Goal: Find specific fact: Find specific fact

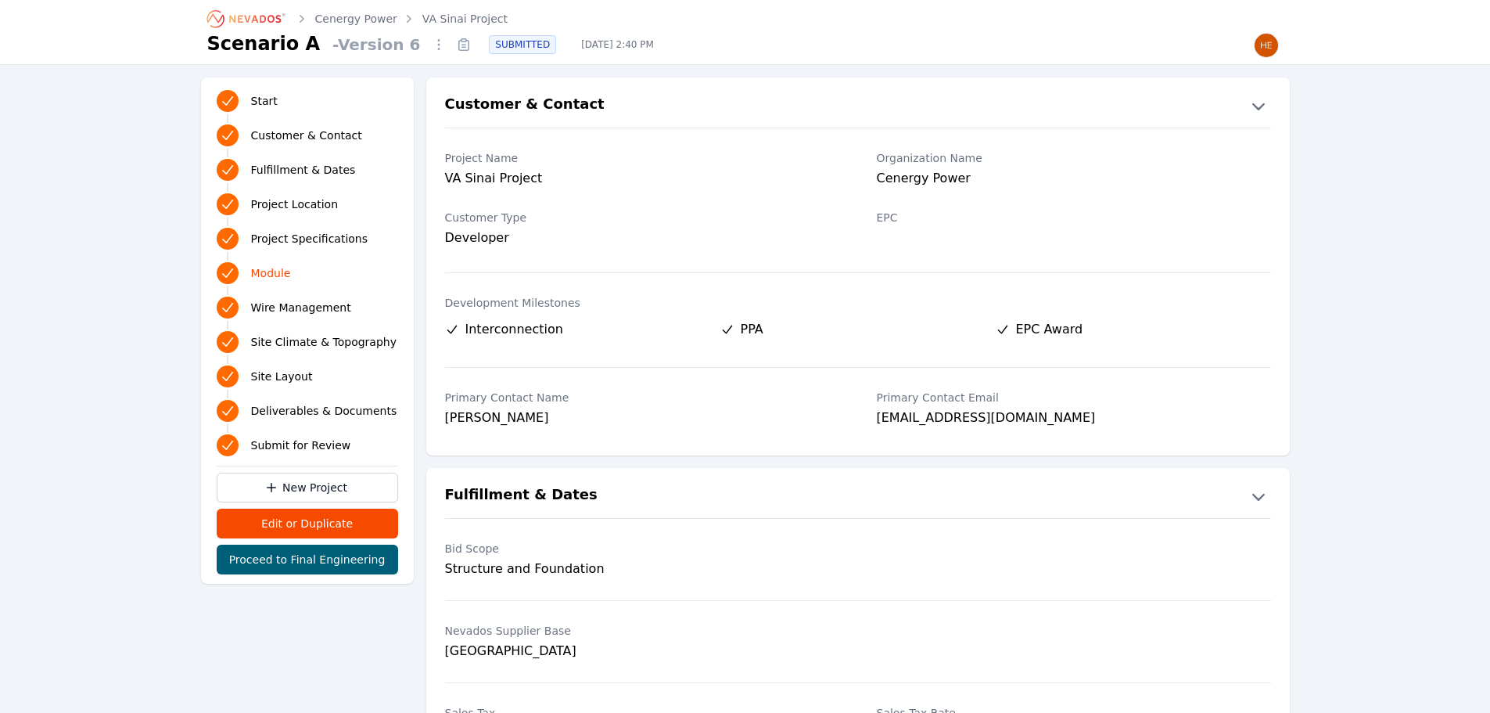
scroll to position [2112, 0]
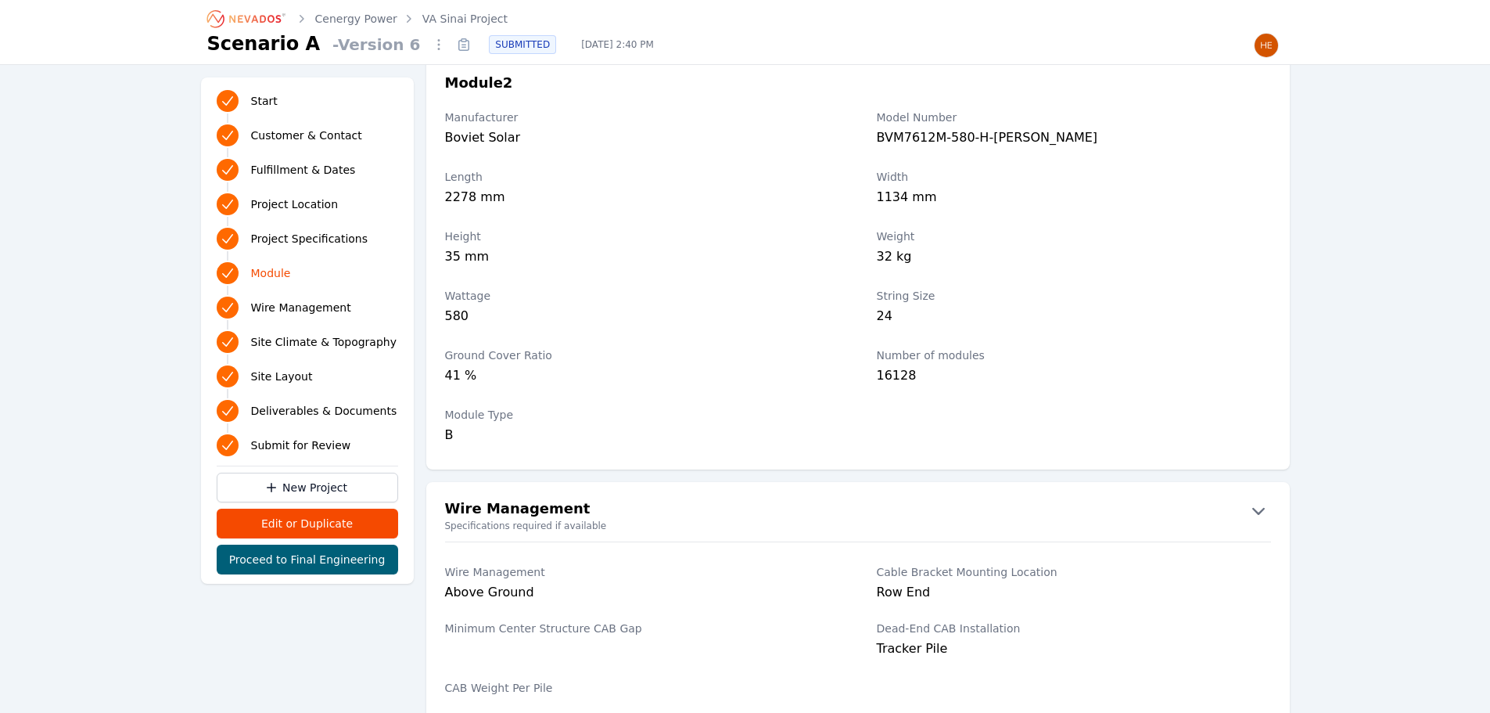
click at [329, 18] on link "Cenergy Power" at bounding box center [356, 19] width 82 height 16
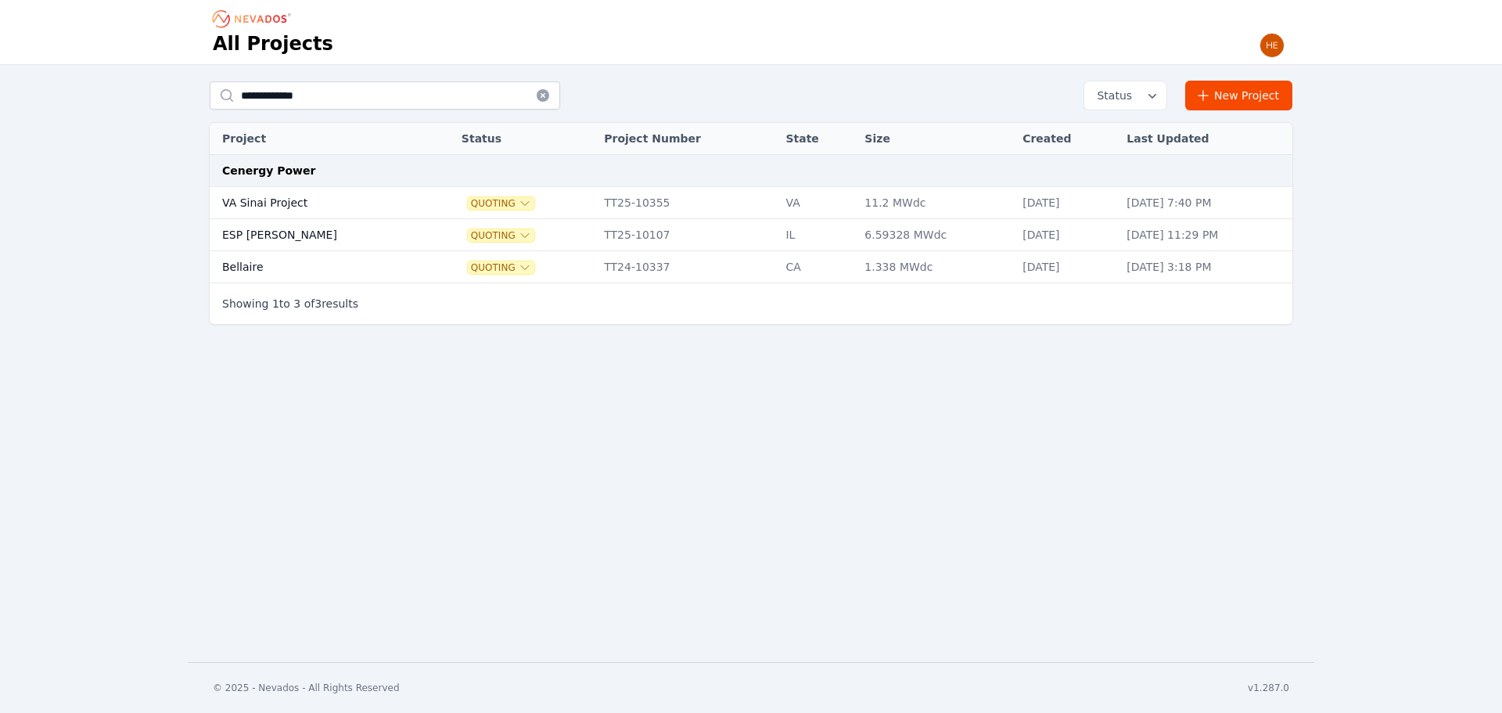
click at [257, 22] on icon "Breadcrumb" at bounding box center [253, 18] width 86 height 25
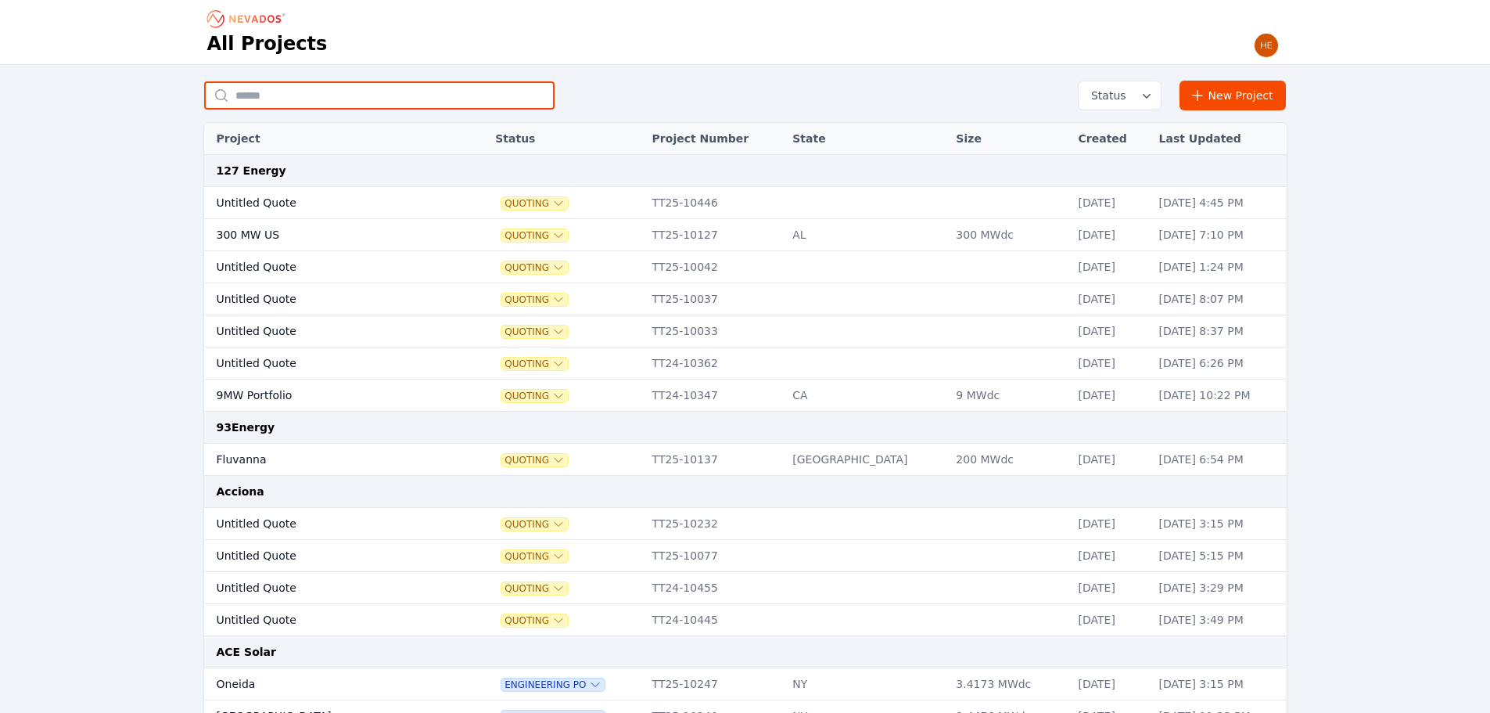
click at [322, 88] on input "text" at bounding box center [379, 95] width 350 height 28
type input "*********"
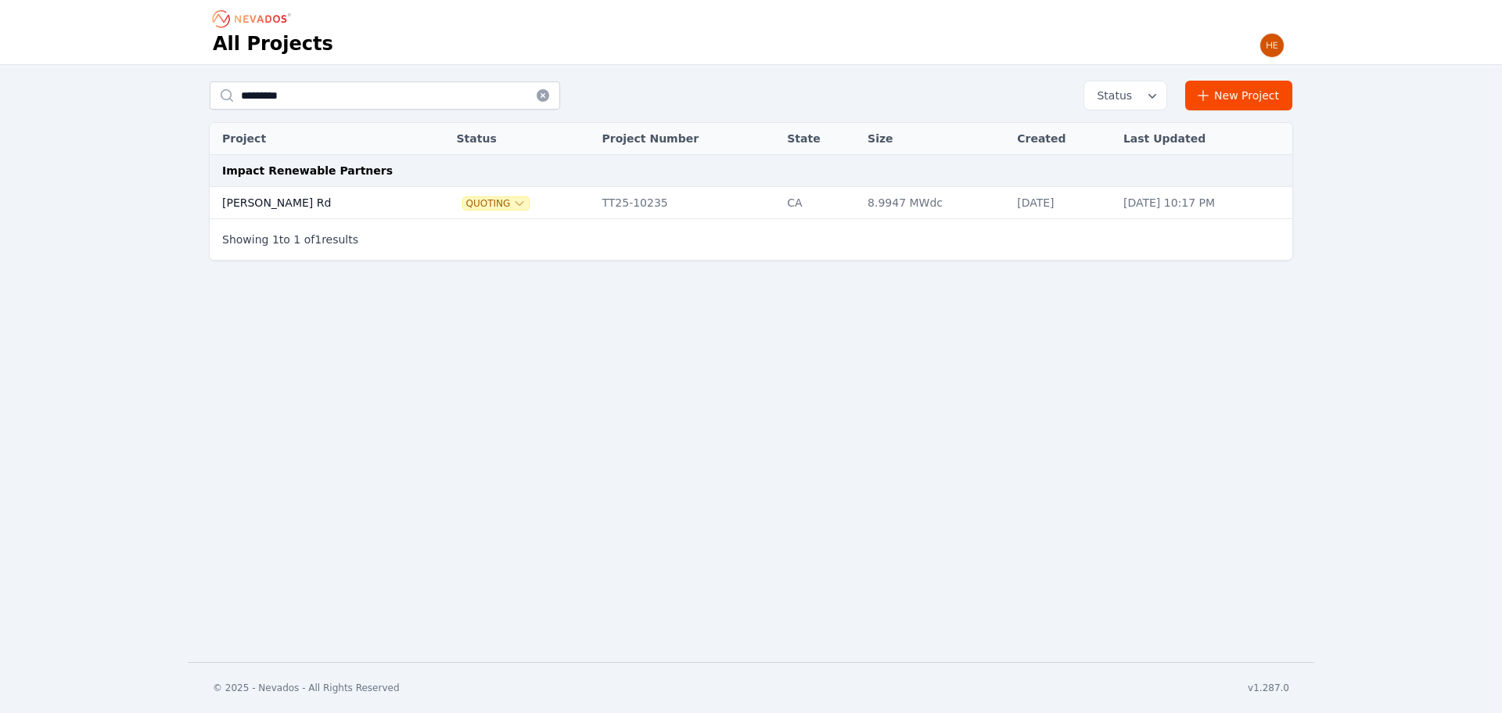
click at [266, 200] on td "[PERSON_NAME] Rd" at bounding box center [317, 203] width 214 height 32
click at [261, 198] on td "[PERSON_NAME] Rd" at bounding box center [317, 203] width 214 height 32
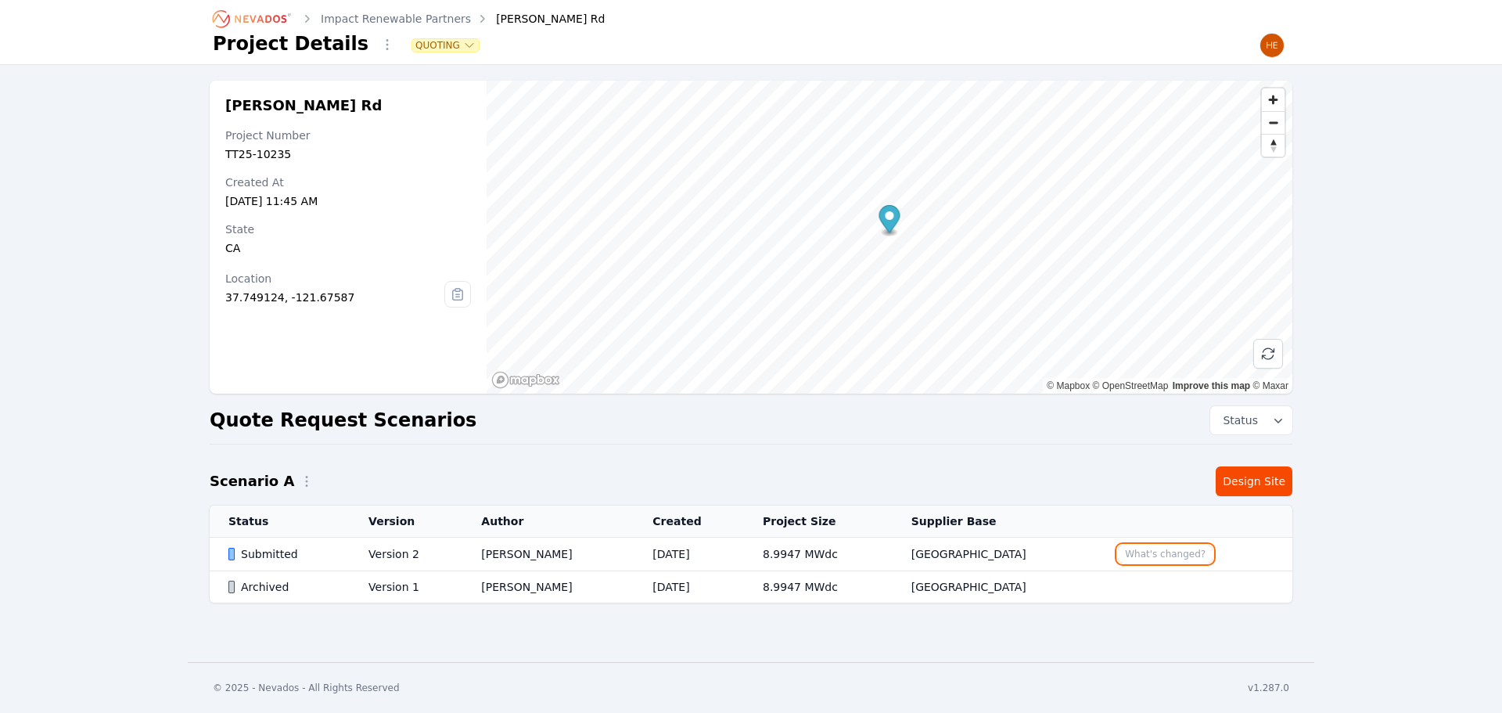
click at [1155, 554] on button "What's changed?" at bounding box center [1165, 553] width 95 height 17
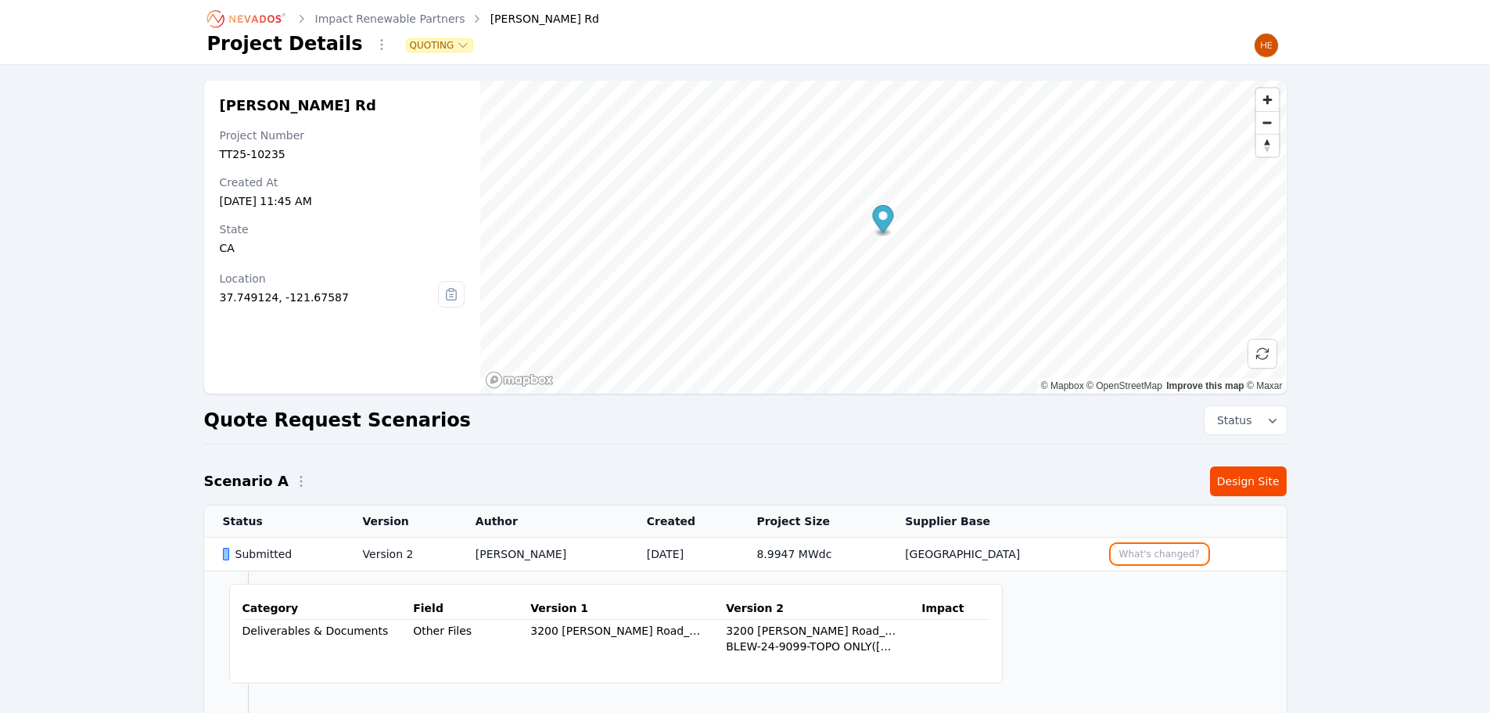
click at [1143, 547] on button "What's changed?" at bounding box center [1159, 553] width 95 height 17
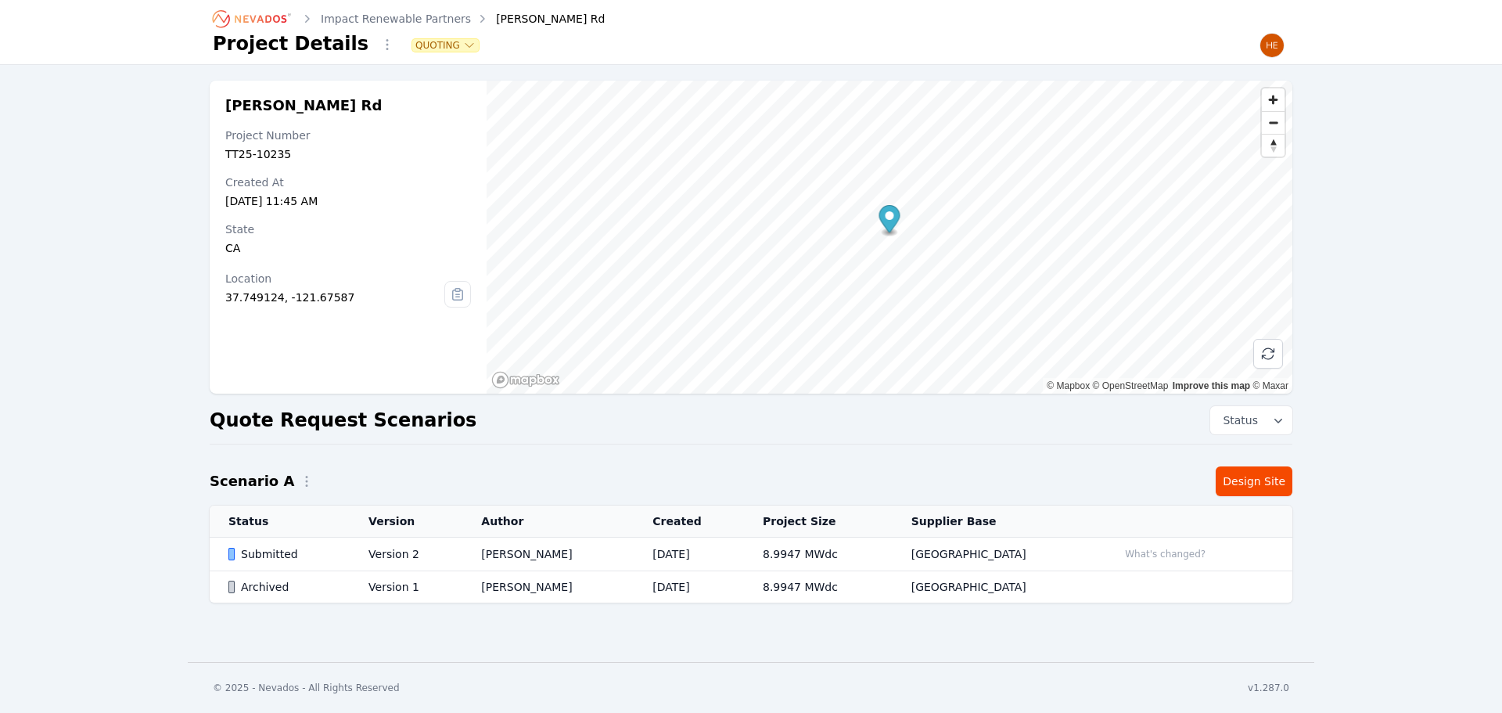
click at [259, 547] on div "Submitted" at bounding box center [284, 554] width 113 height 16
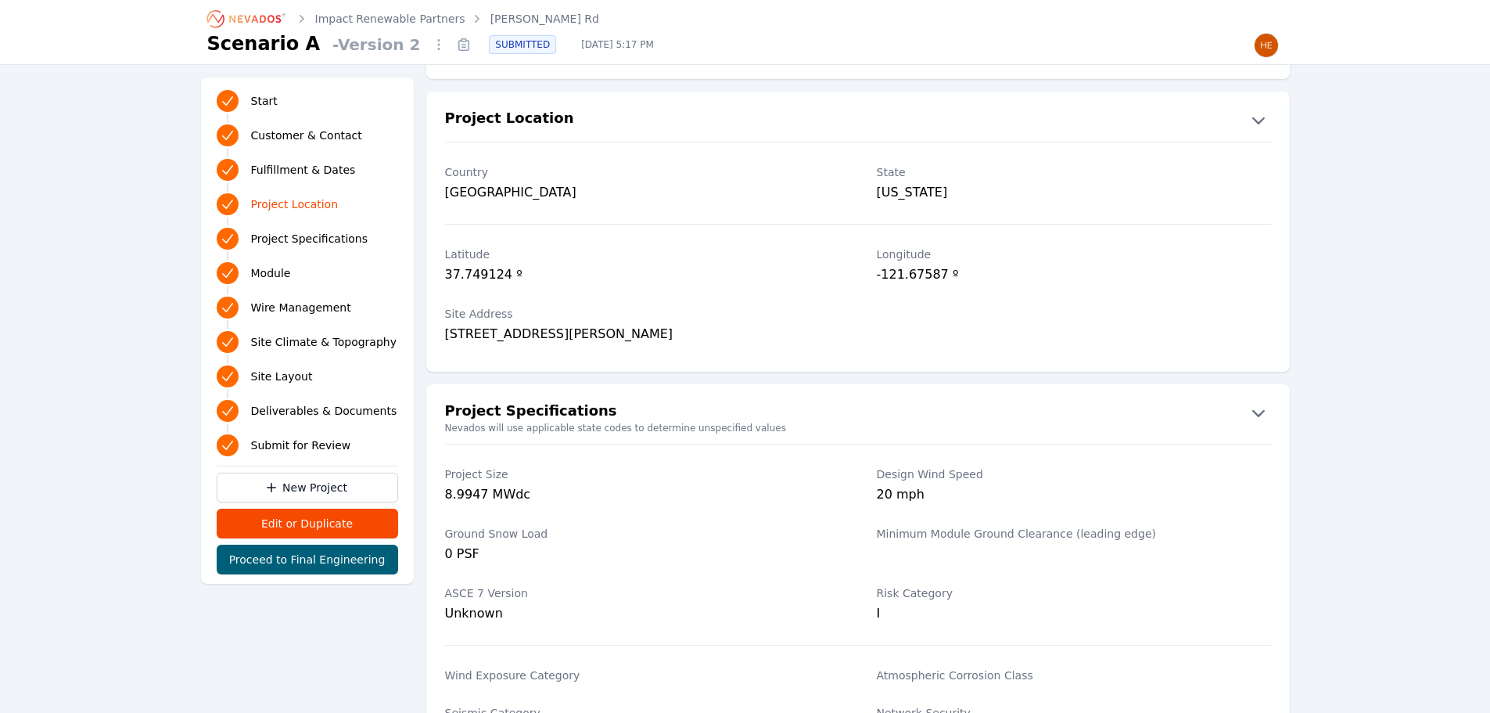
scroll to position [860, 0]
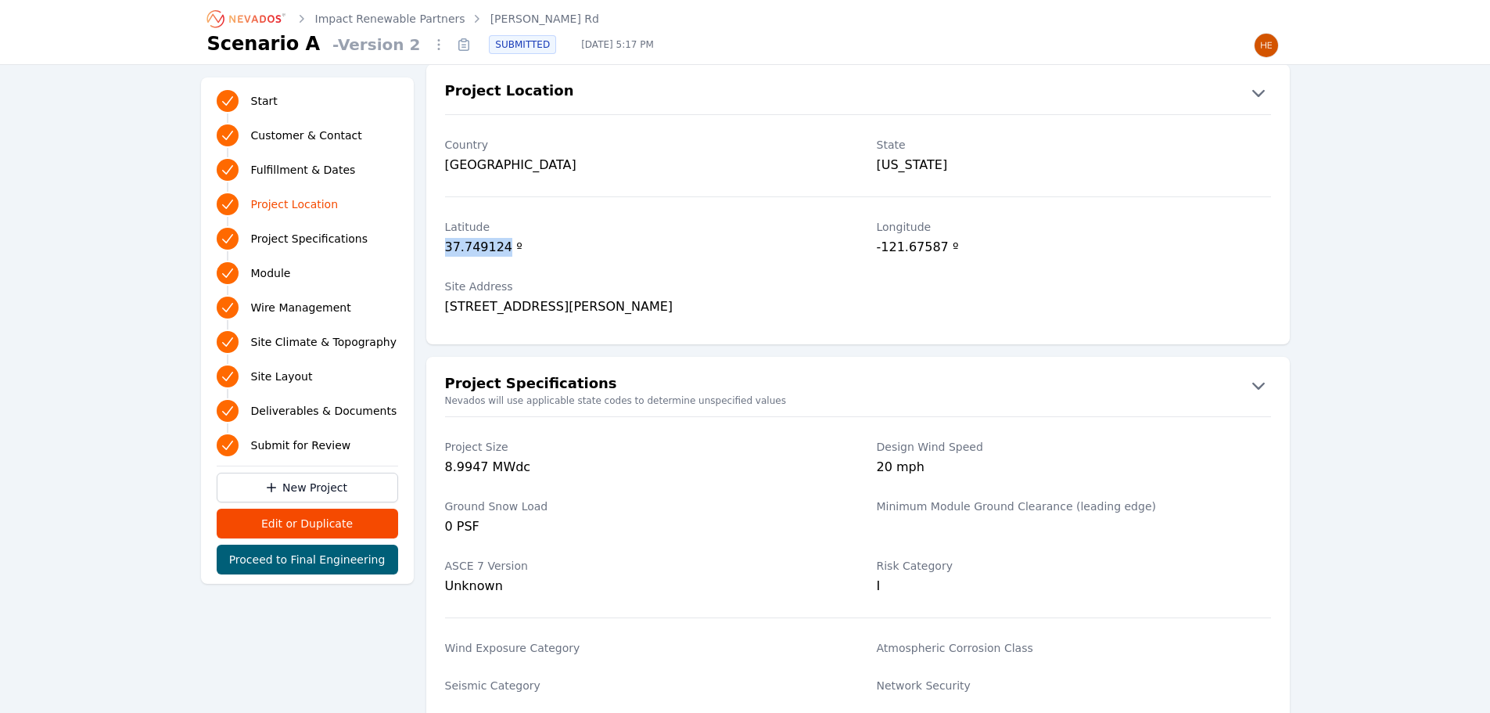
drag, startPoint x: 500, startPoint y: 247, endPoint x: 443, endPoint y: 256, distance: 57.7
click at [443, 256] on div "[GEOGRAPHIC_DATA] º" at bounding box center [857, 239] width 863 height 59
copy div "37.749124"
click at [831, 265] on div "Latitude 37.749124 º" at bounding box center [642, 239] width 394 height 59
drag, startPoint x: 935, startPoint y: 245, endPoint x: 866, endPoint y: 245, distance: 69.6
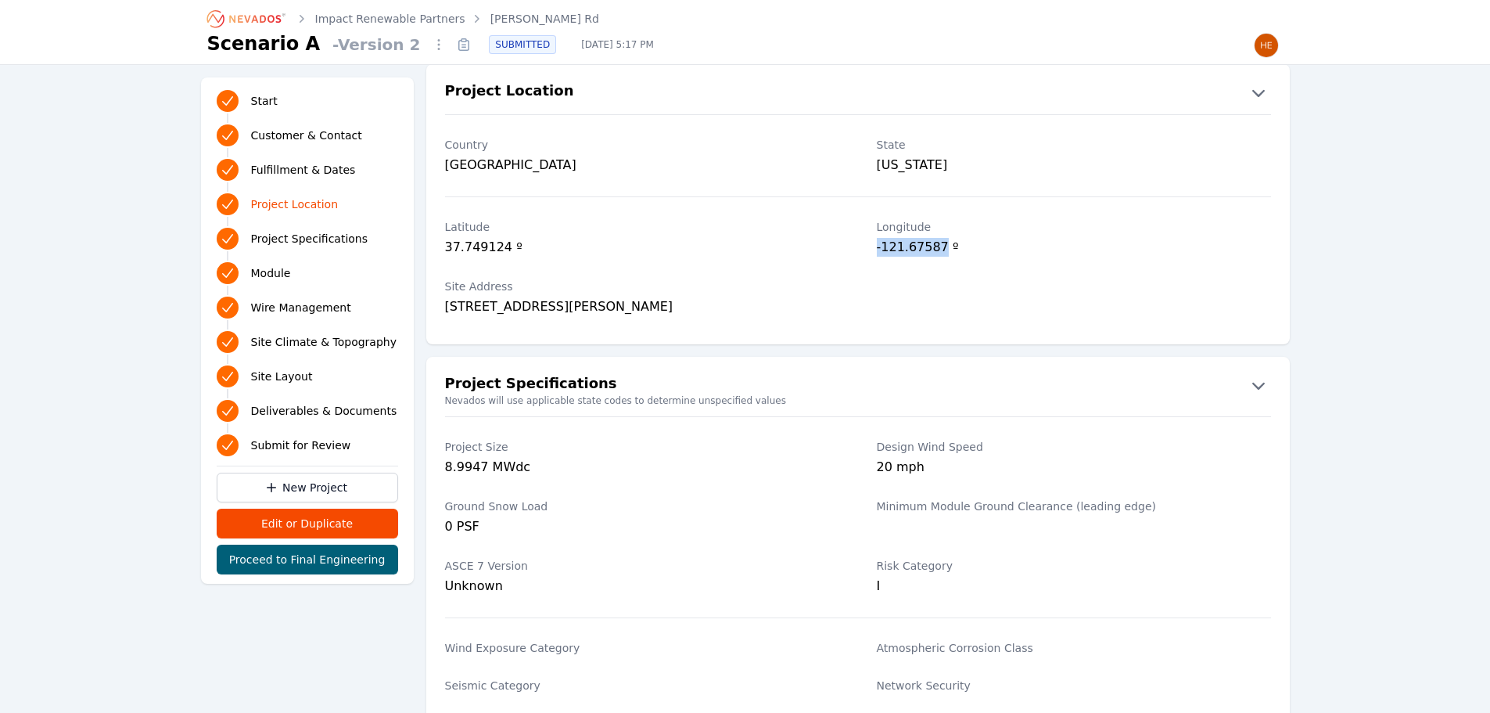
click at [866, 245] on div "[GEOGRAPHIC_DATA] º" at bounding box center [857, 239] width 863 height 59
copy div "-121.67587"
